Goal: Task Accomplishment & Management: Manage account settings

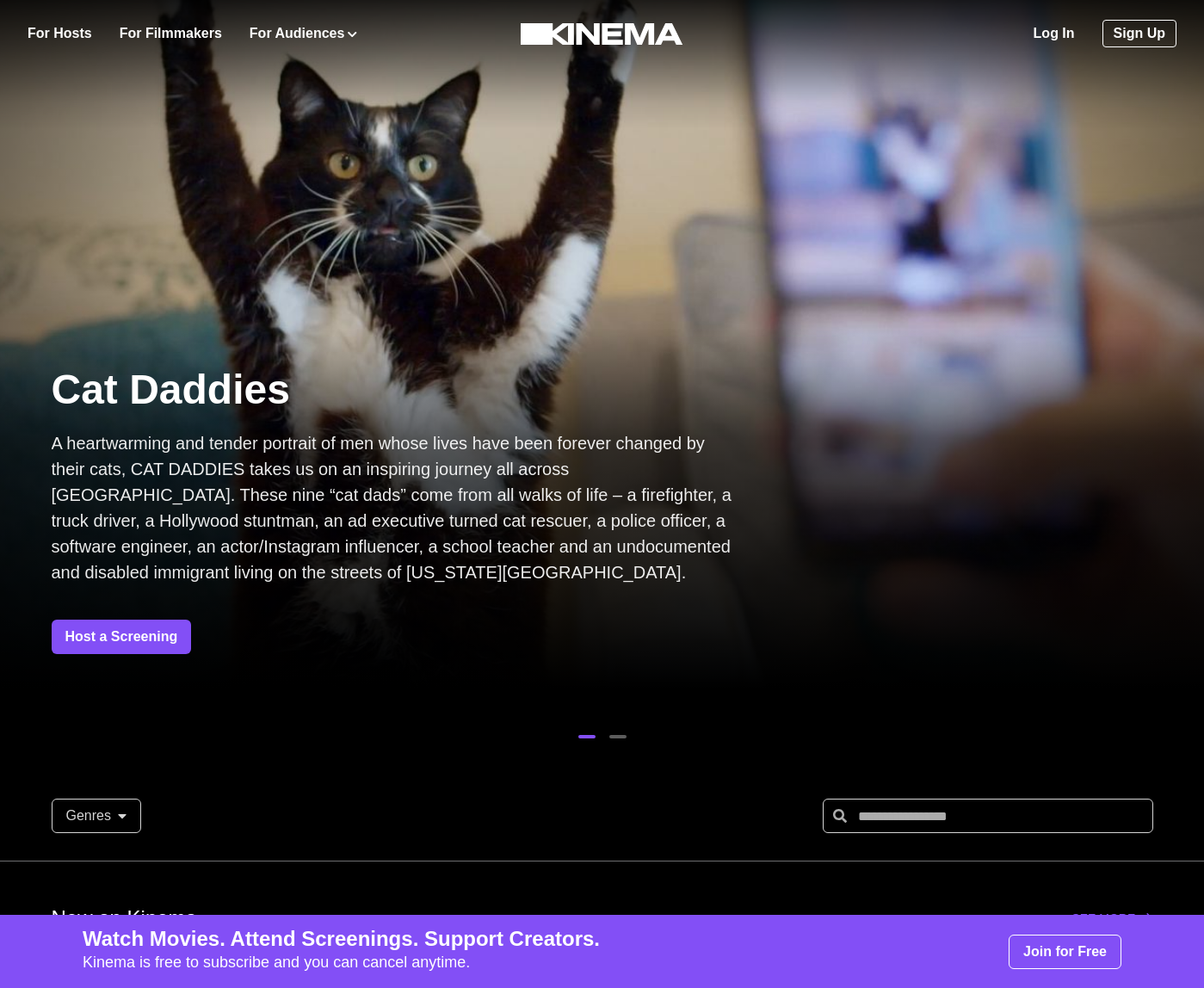
click at [1063, 34] on link "Log In" at bounding box center [1055, 34] width 42 height 21
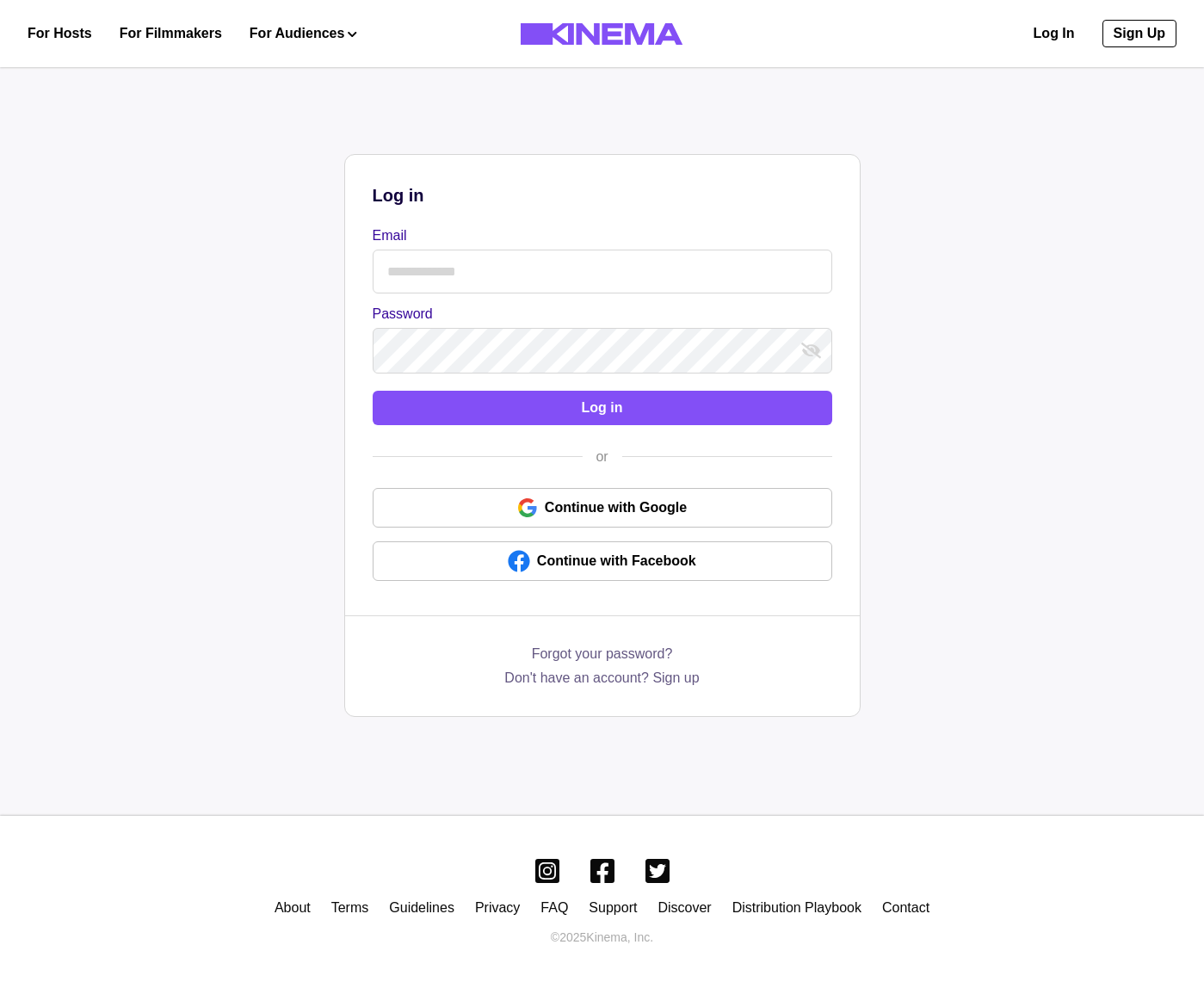
click at [391, 280] on input "Email" at bounding box center [602, 272] width 459 height 43
type input "**********"
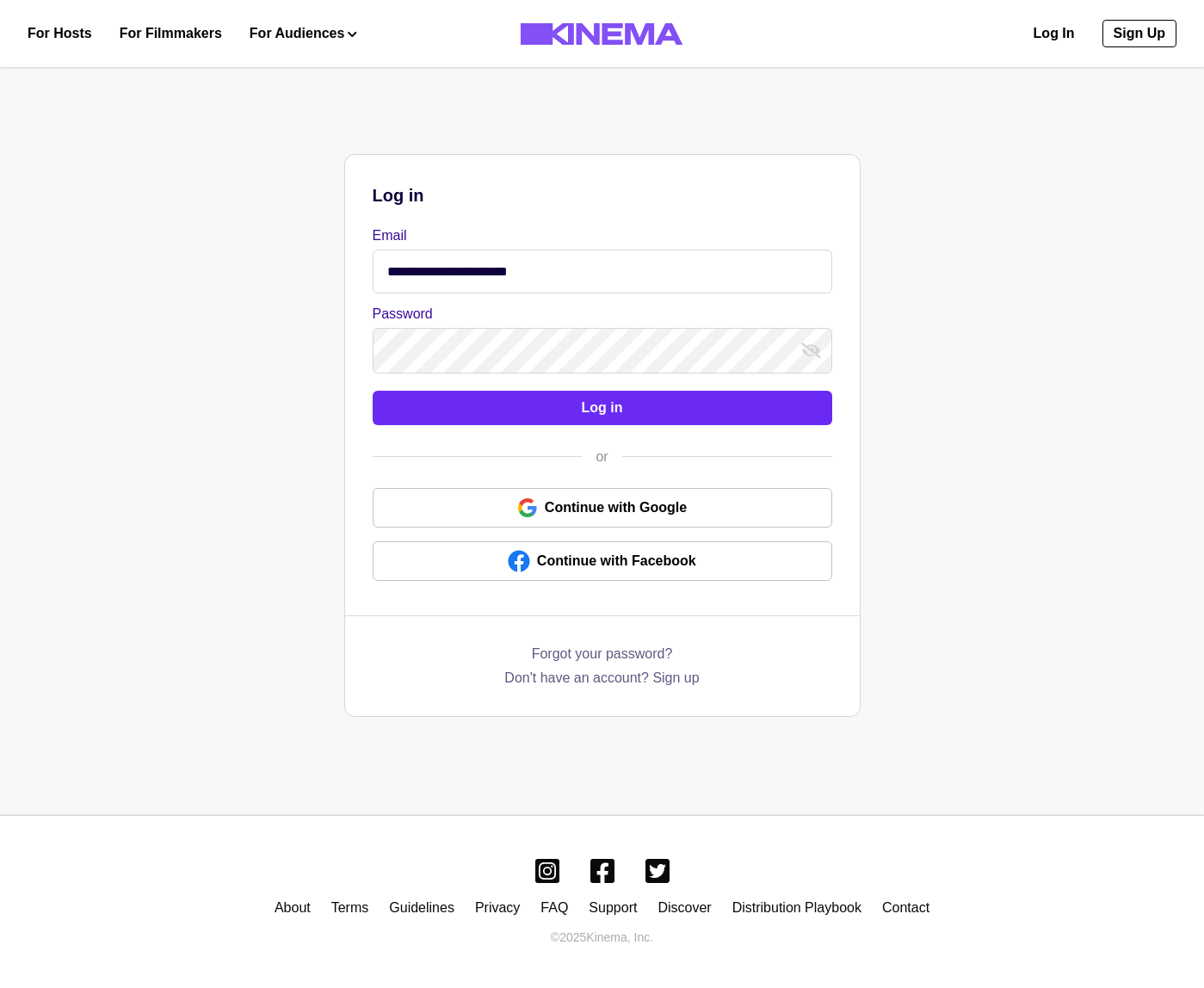
click at [529, 424] on button "Log in" at bounding box center [602, 408] width 459 height 34
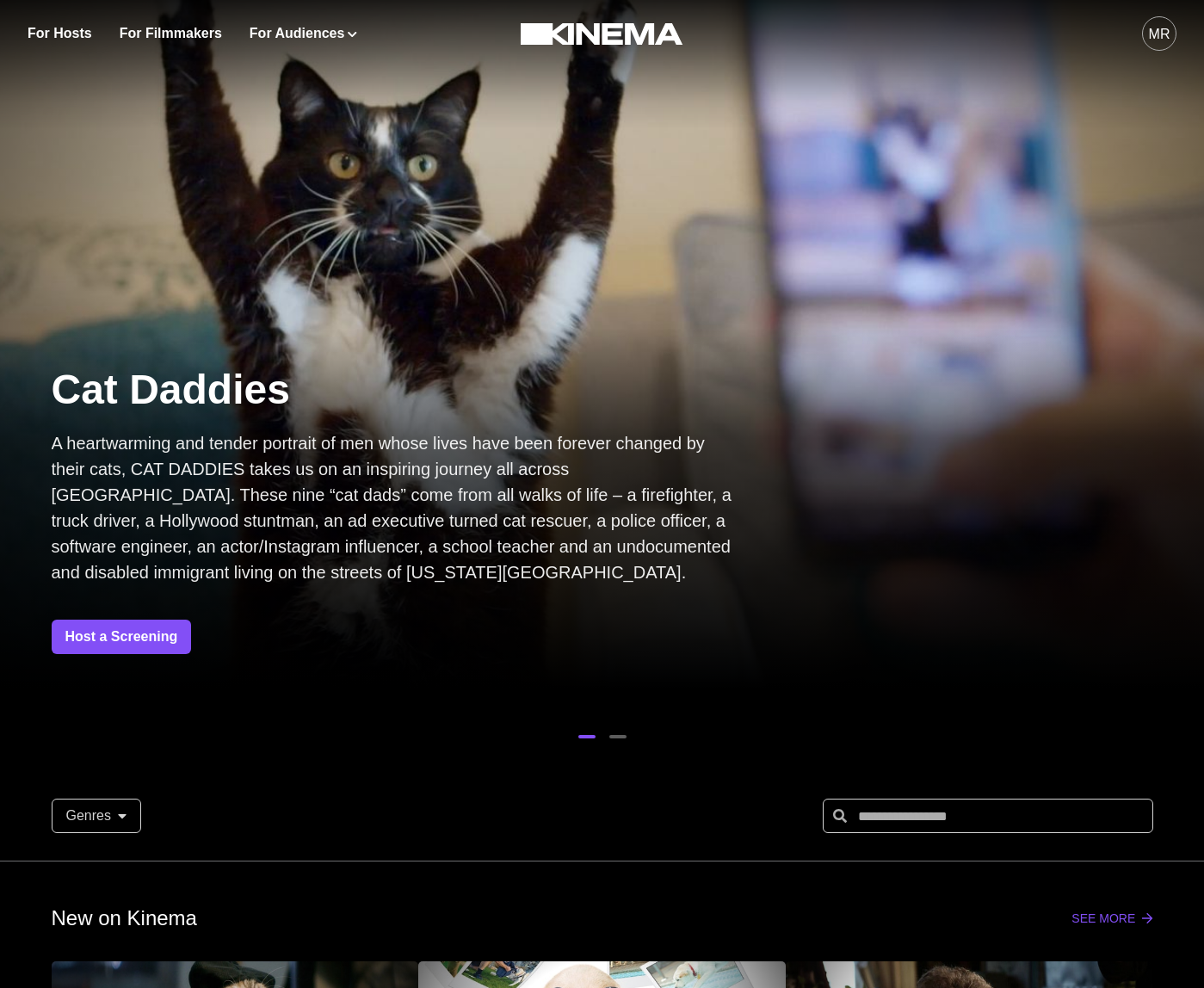
click at [1184, 46] on div "For Hosts For Filmmakers For Audiences Events Watch Now MR" at bounding box center [602, 34] width 1204 height 67
click at [1166, 41] on div "MR" at bounding box center [1161, 34] width 22 height 21
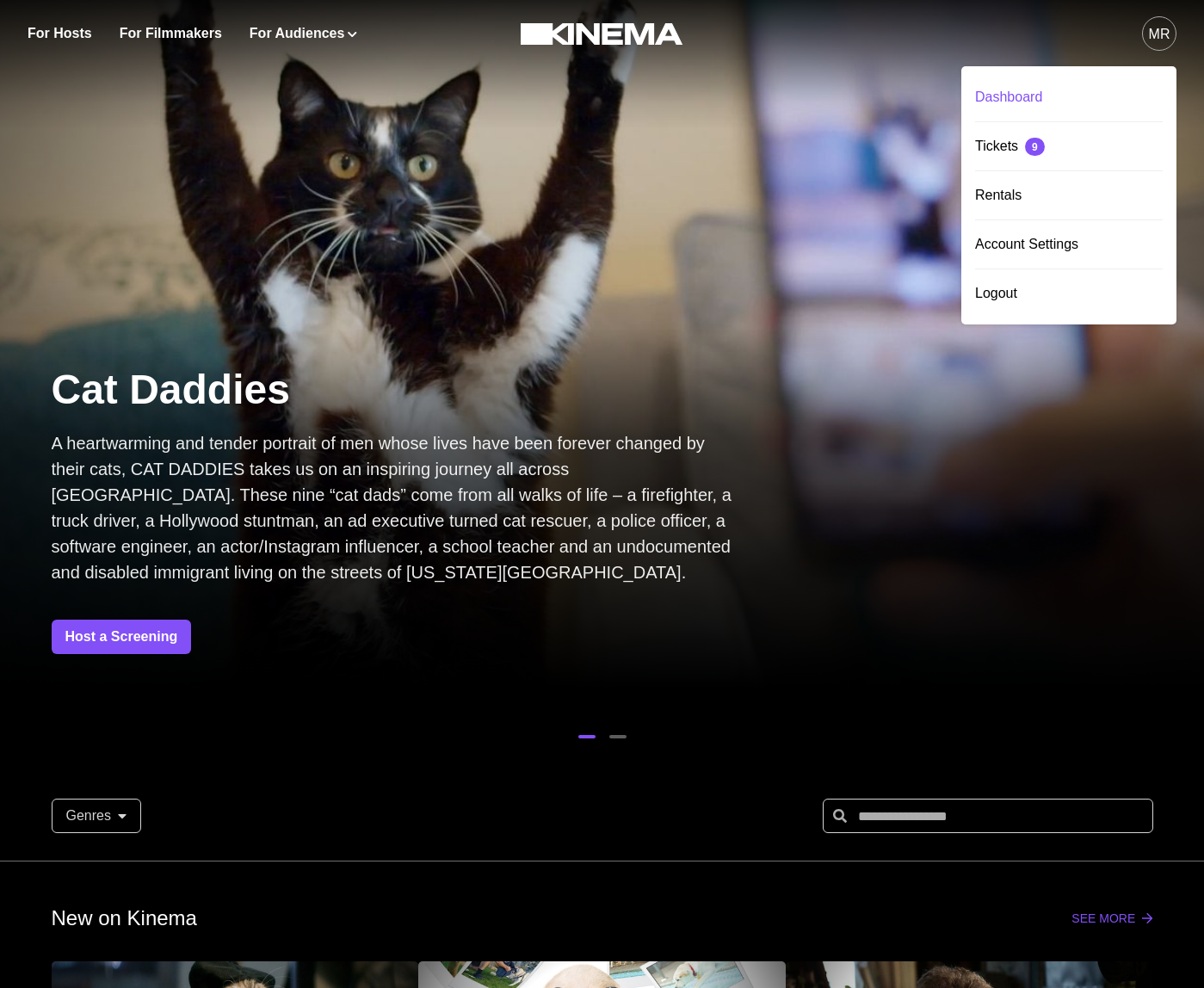
click at [1069, 101] on div "Dashboard" at bounding box center [1069, 97] width 188 height 48
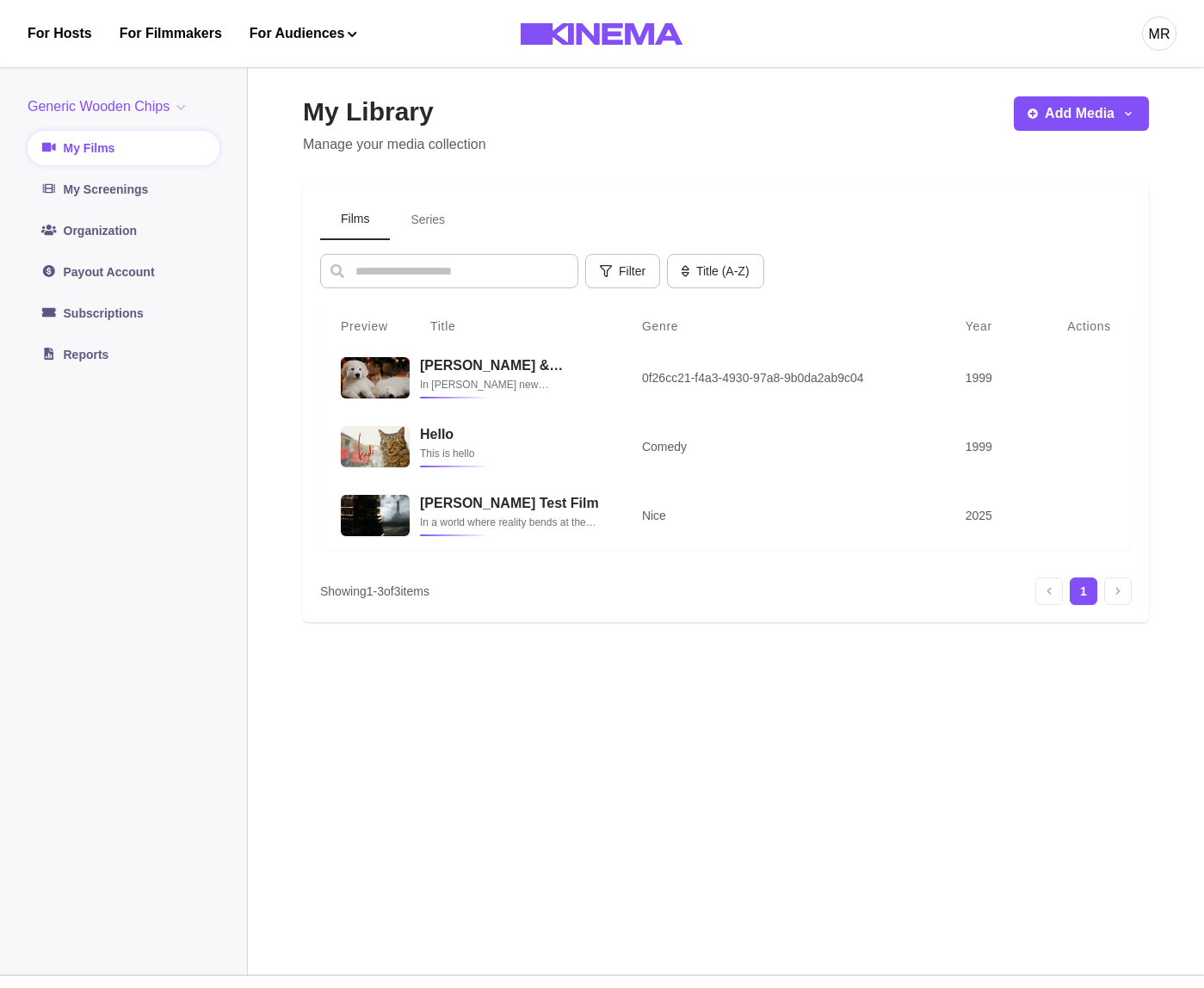
click at [153, 91] on aside "Generic Wooden Chips Generic Wooden Chips No Projects Org Test Org Test Org II …" at bounding box center [124, 515] width 248 height 921
click at [153, 117] on div "Generic Wooden Chips Generic Wooden Chips No Projects Org Test Org Test Org II …" at bounding box center [123, 234] width 192 height 275
click at [152, 110] on button "Generic Wooden Chips" at bounding box center [110, 106] width 165 height 21
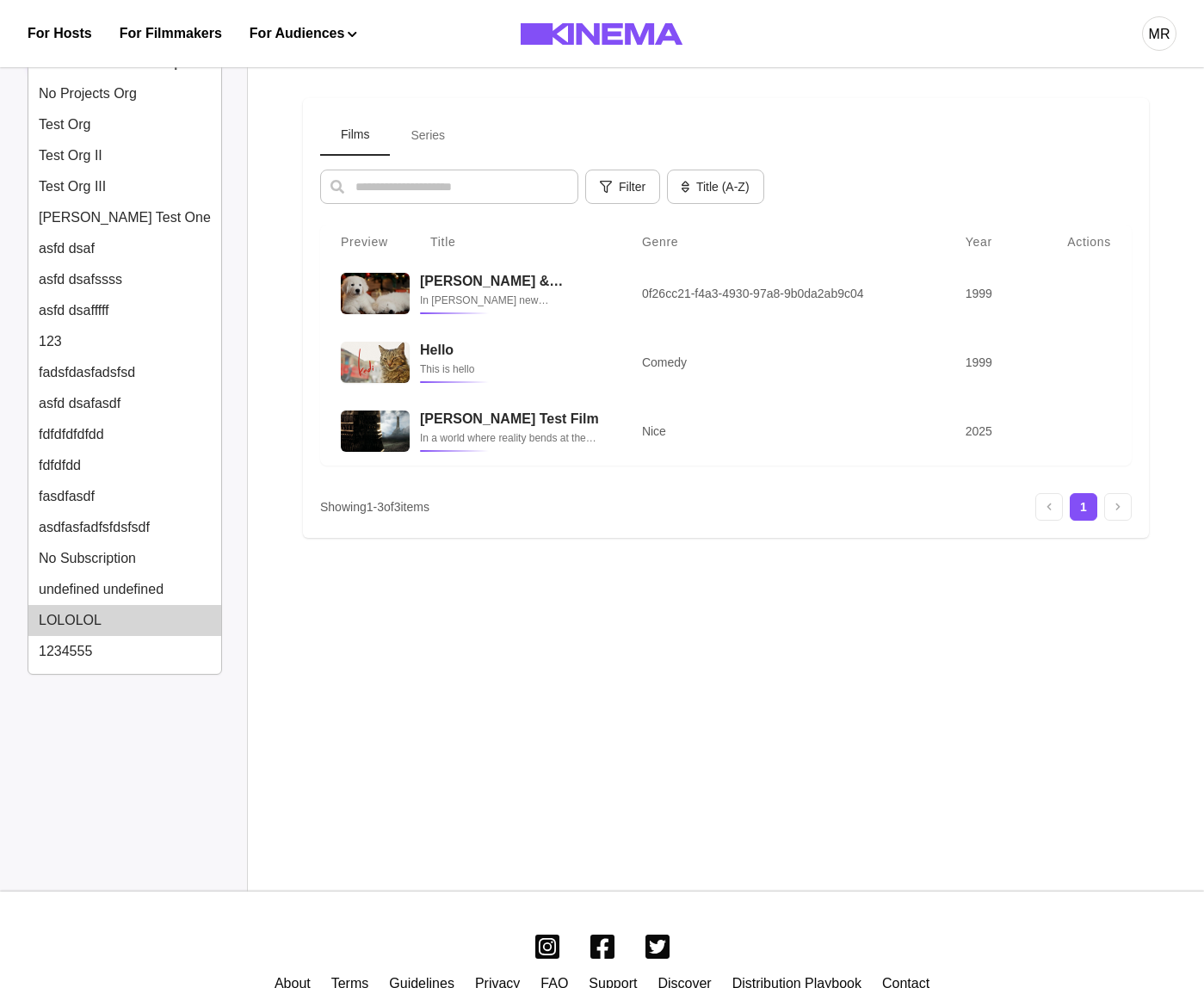
scroll to position [104, 0]
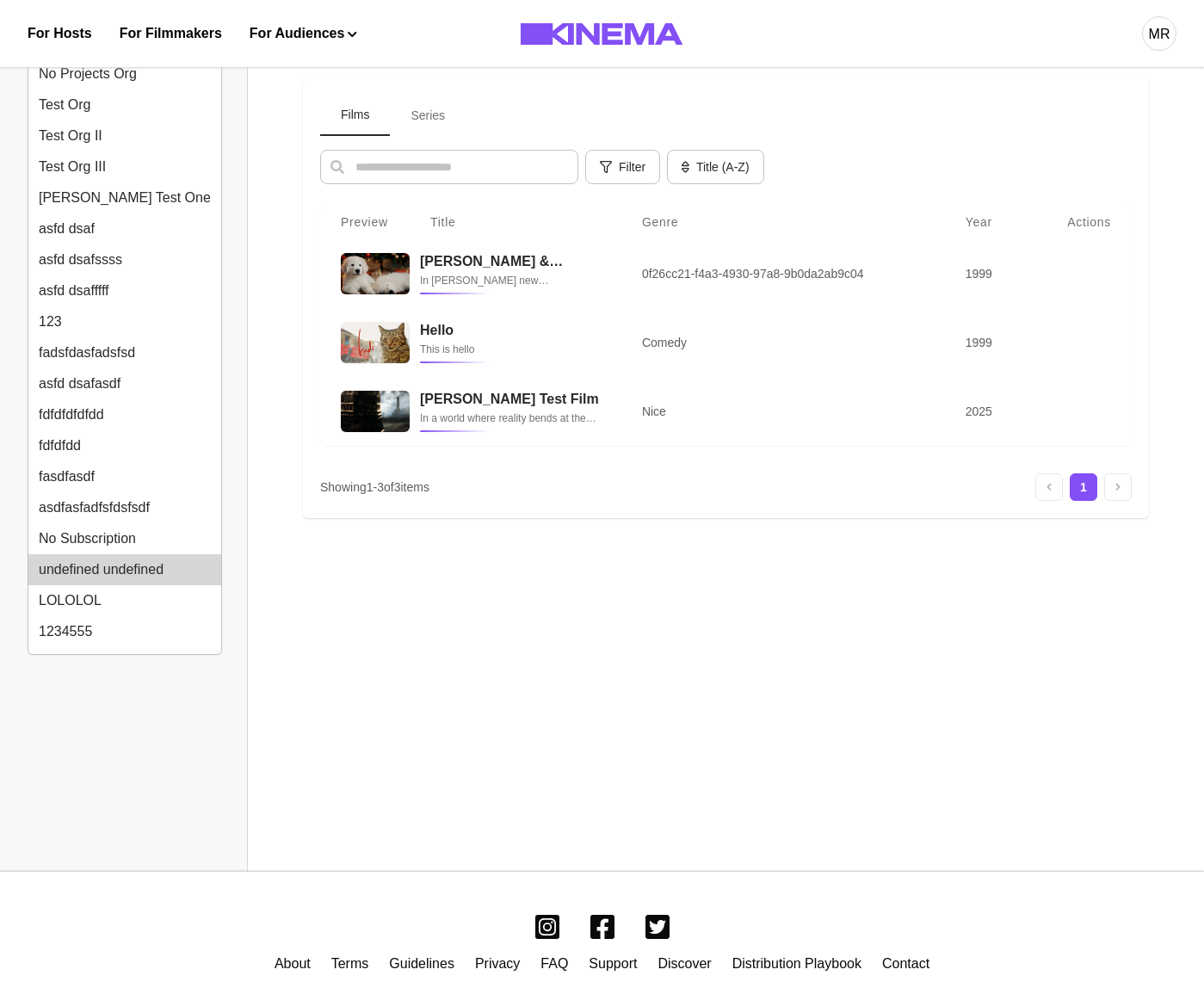
click at [95, 565] on button "undefined undefined" at bounding box center [124, 570] width 193 height 31
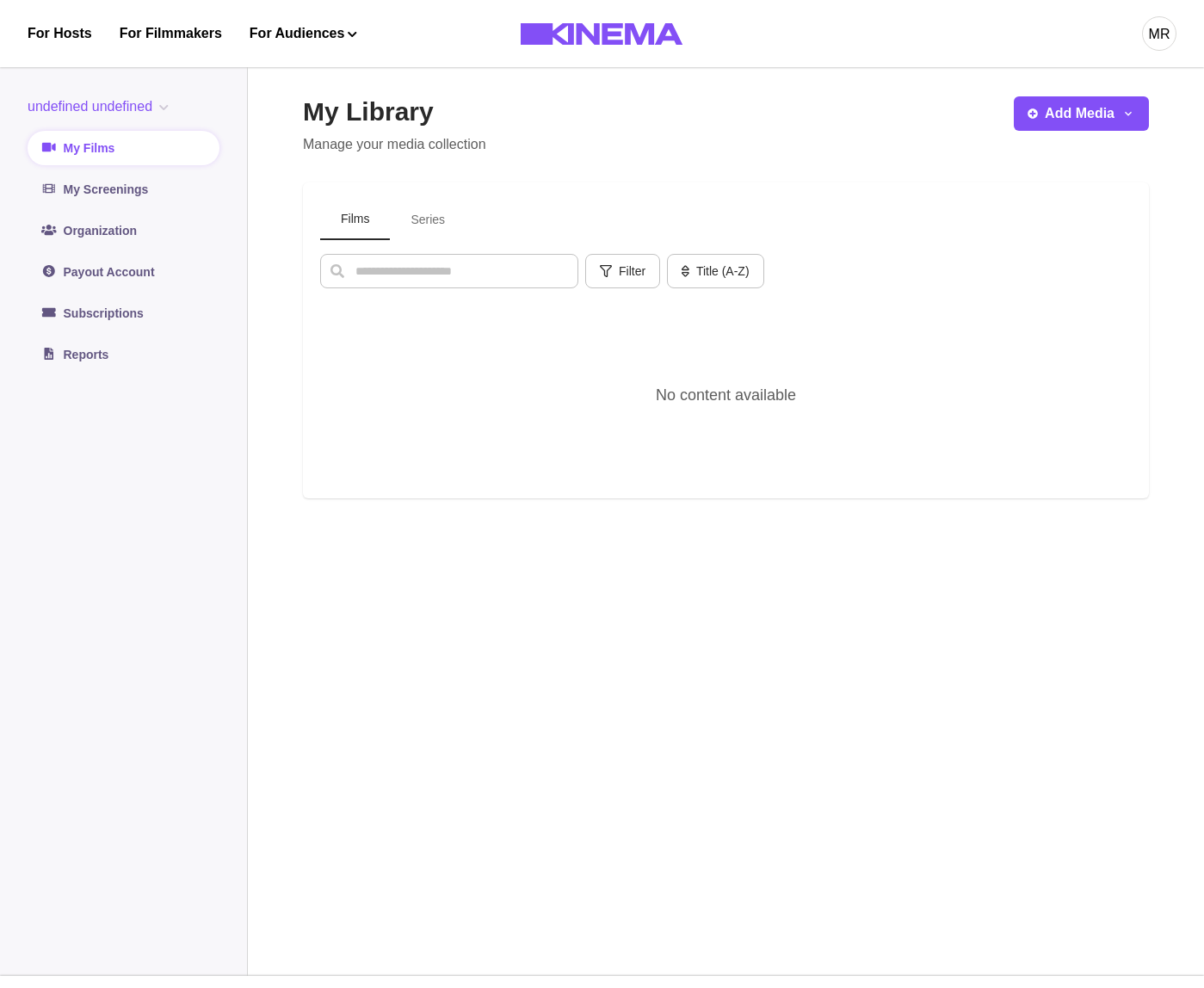
click at [124, 101] on button "undefined undefined" at bounding box center [101, 106] width 148 height 21
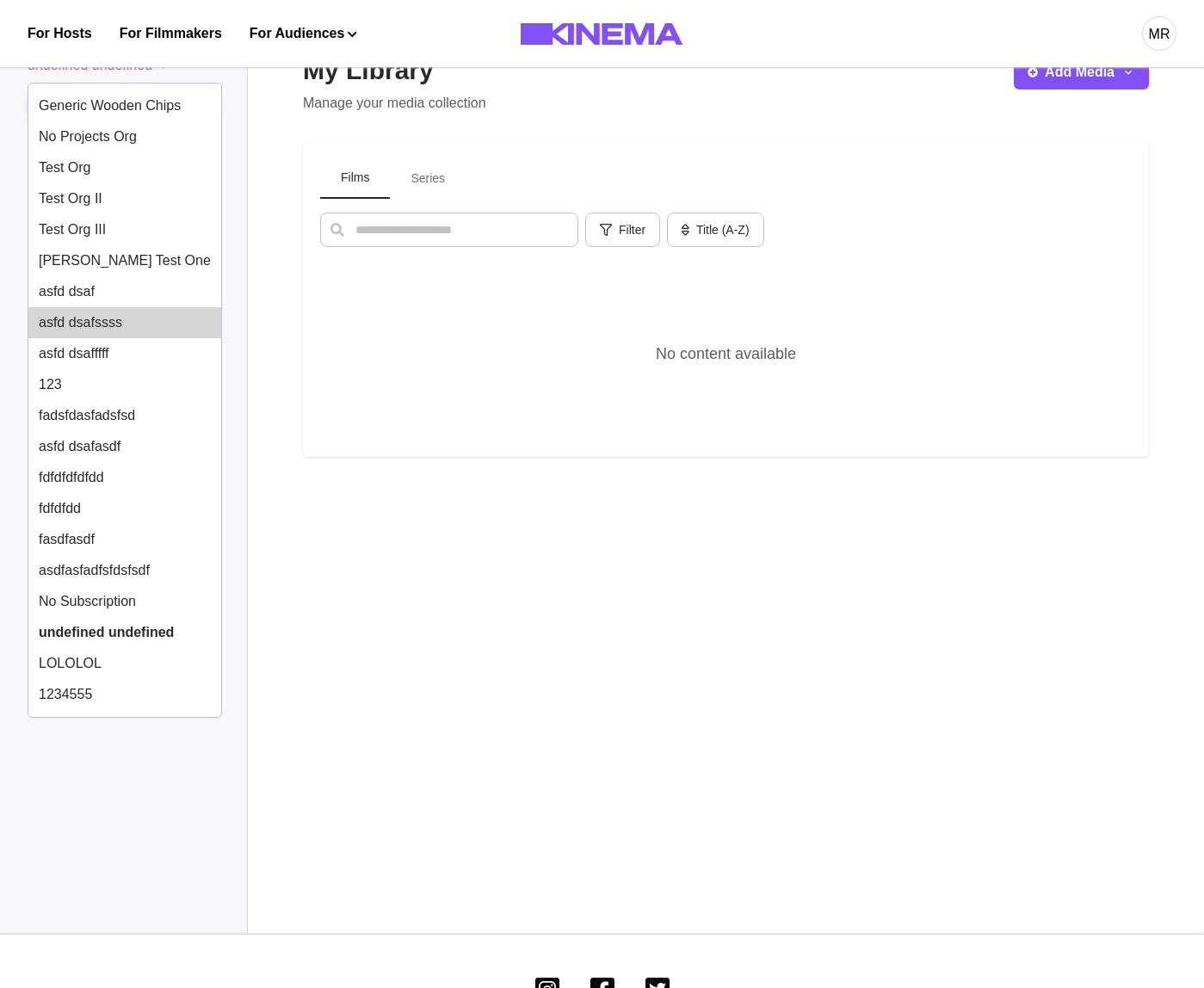
scroll to position [43, 0]
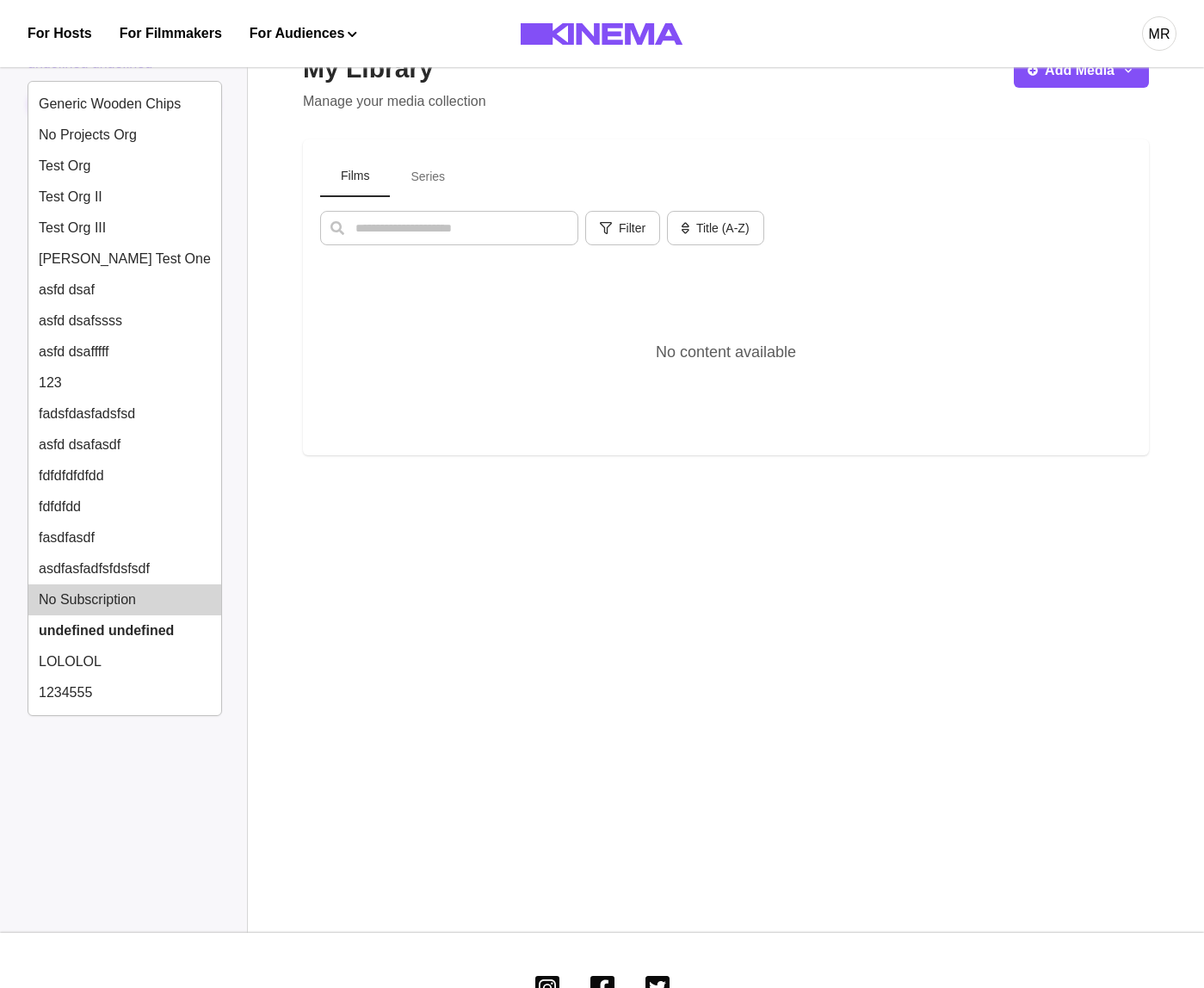
click at [98, 604] on button "No Subscription" at bounding box center [124, 600] width 193 height 31
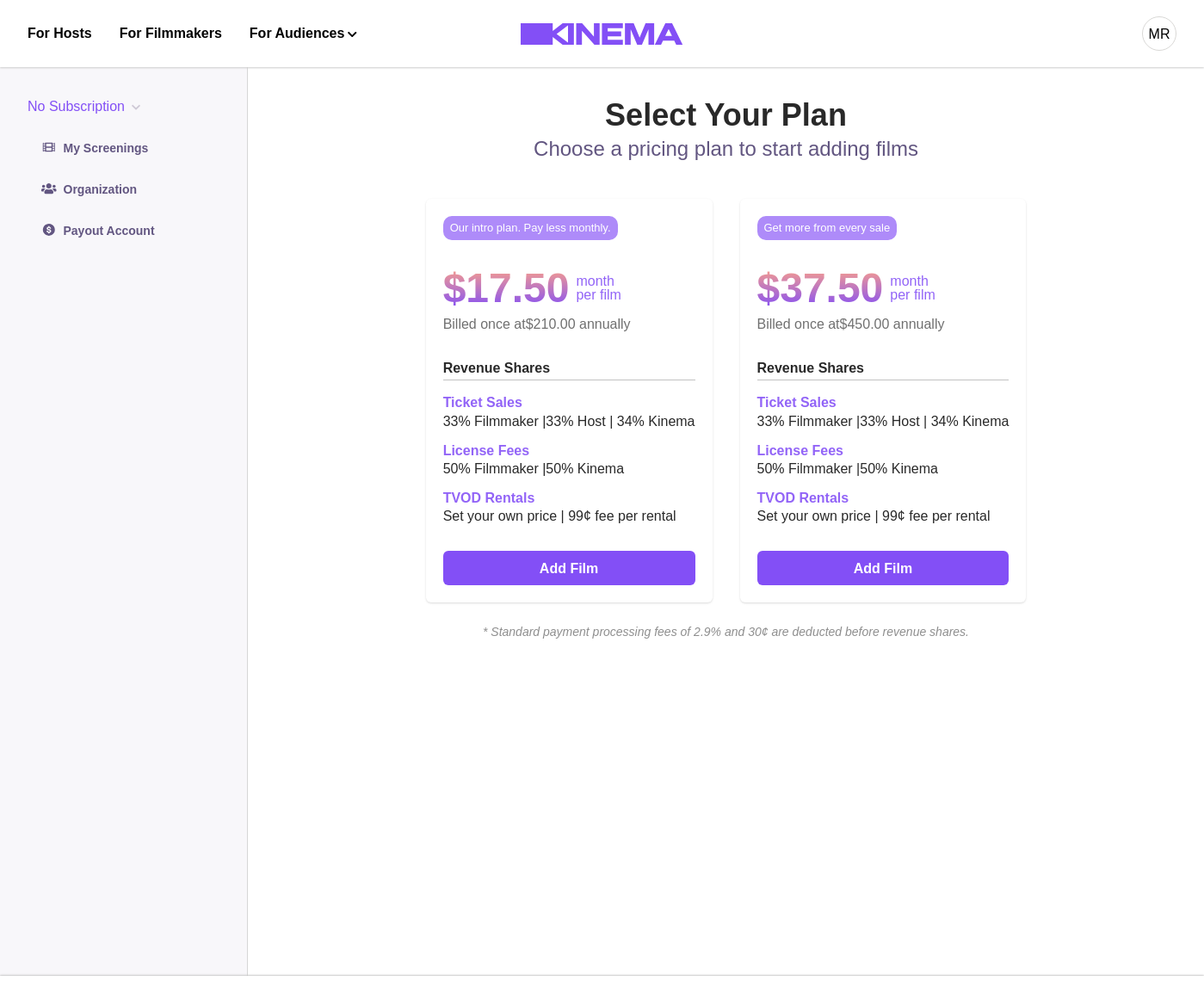
click at [683, 626] on icon "* Standard payment processing fees of 2.9% and 30¢ are deducted before revenue …" at bounding box center [726, 632] width 846 height 18
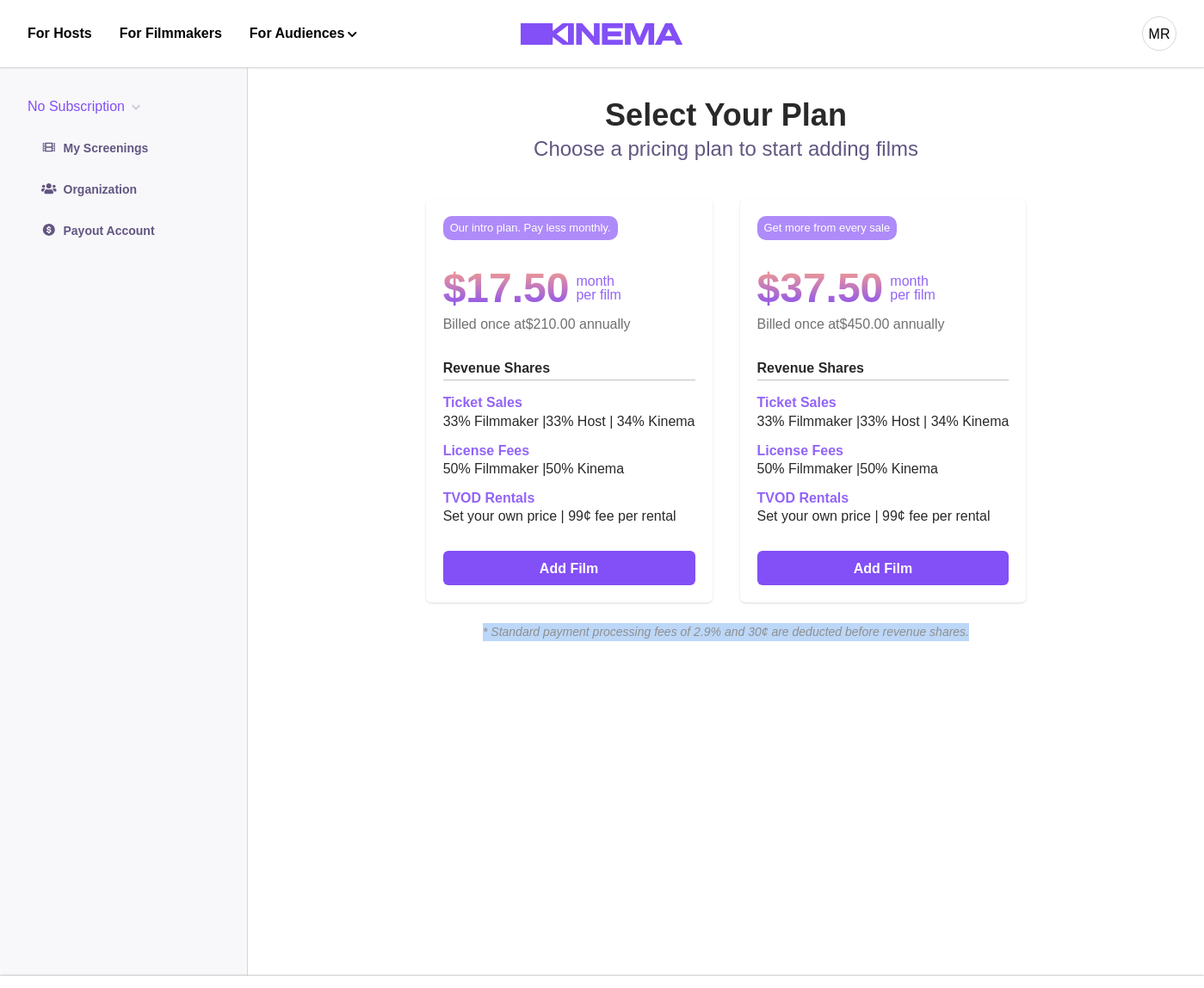
click at [683, 626] on icon "* Standard payment processing fees of 2.9% and 30¢ are deducted before revenue …" at bounding box center [726, 632] width 846 height 18
copy div "* Standard payment processing fees of 2.9% and 30¢ are deducted before revenue …"
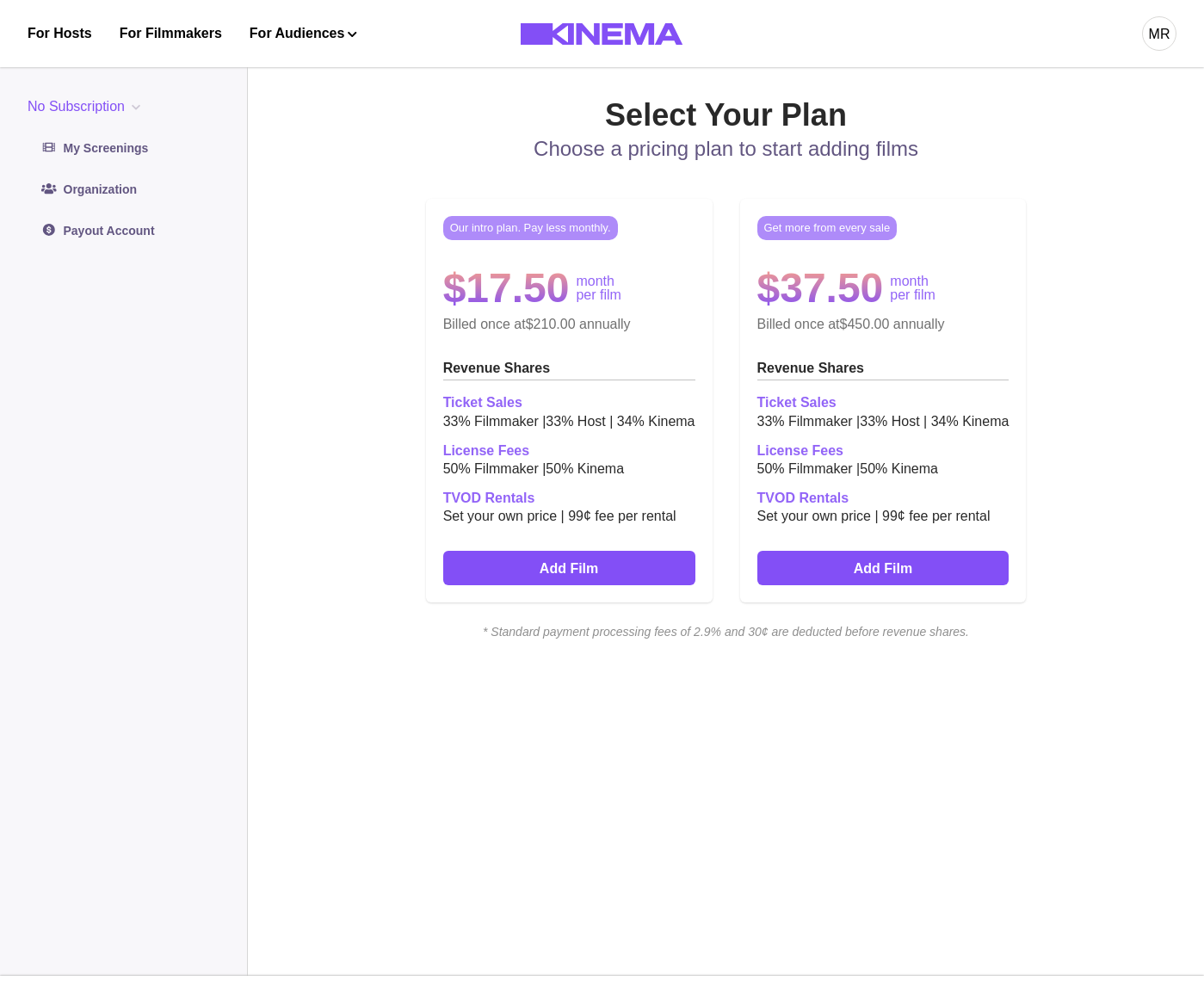
click at [328, 465] on div "Our intro plan. Pay less monthly. $17.50 month per film Billed once at $210.00 …" at bounding box center [726, 400] width 846 height 431
